Goal: Task Accomplishment & Management: Use online tool/utility

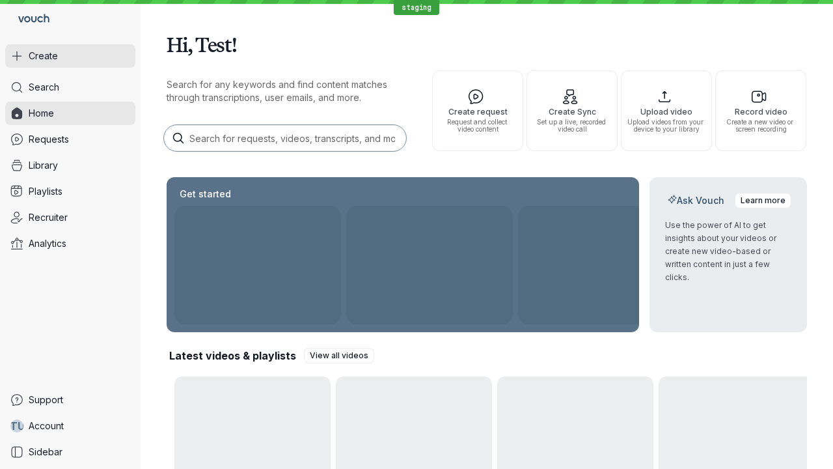
click at [70, 56] on button "Create" at bounding box center [70, 55] width 130 height 23
